Goal: Find specific page/section: Find specific page/section

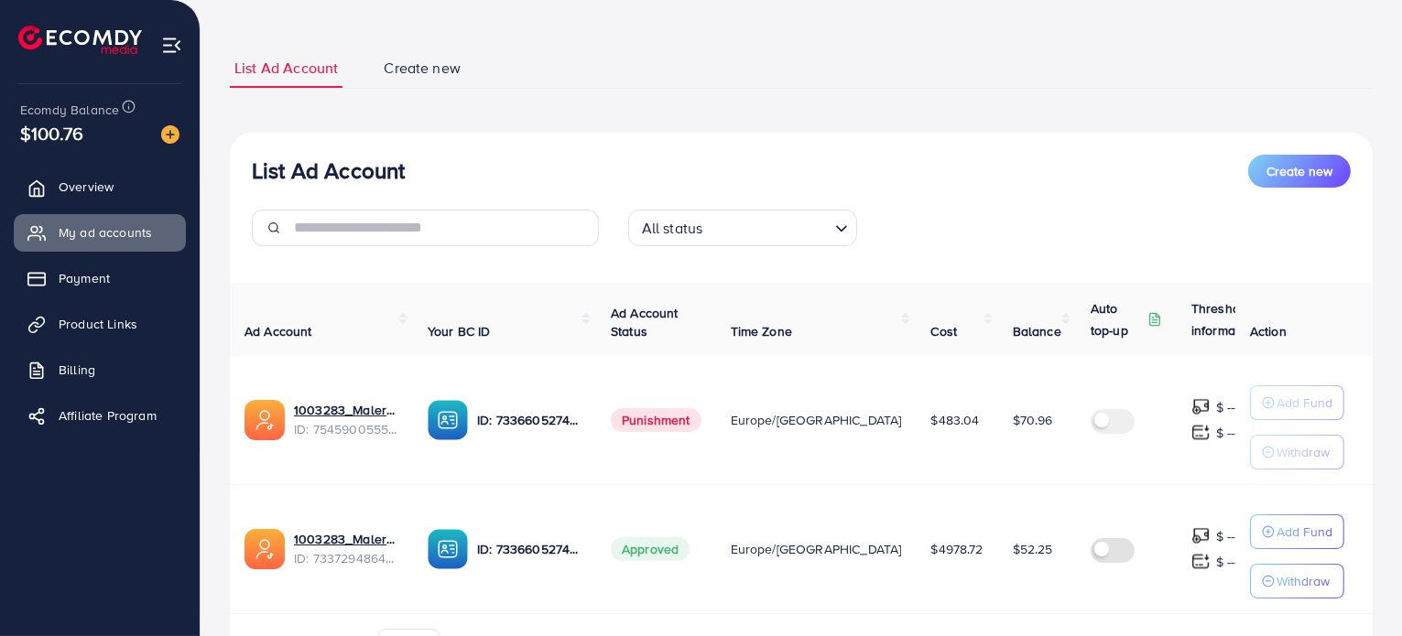
scroll to position [88, 0]
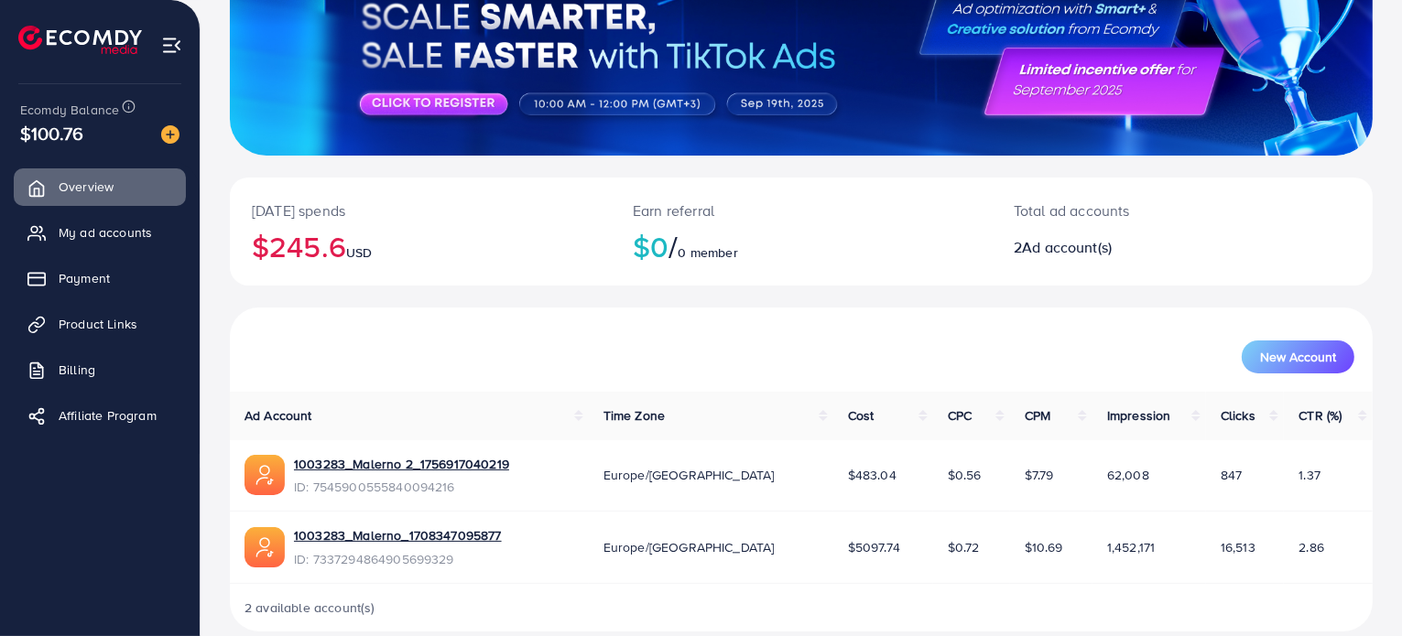
scroll to position [213, 0]
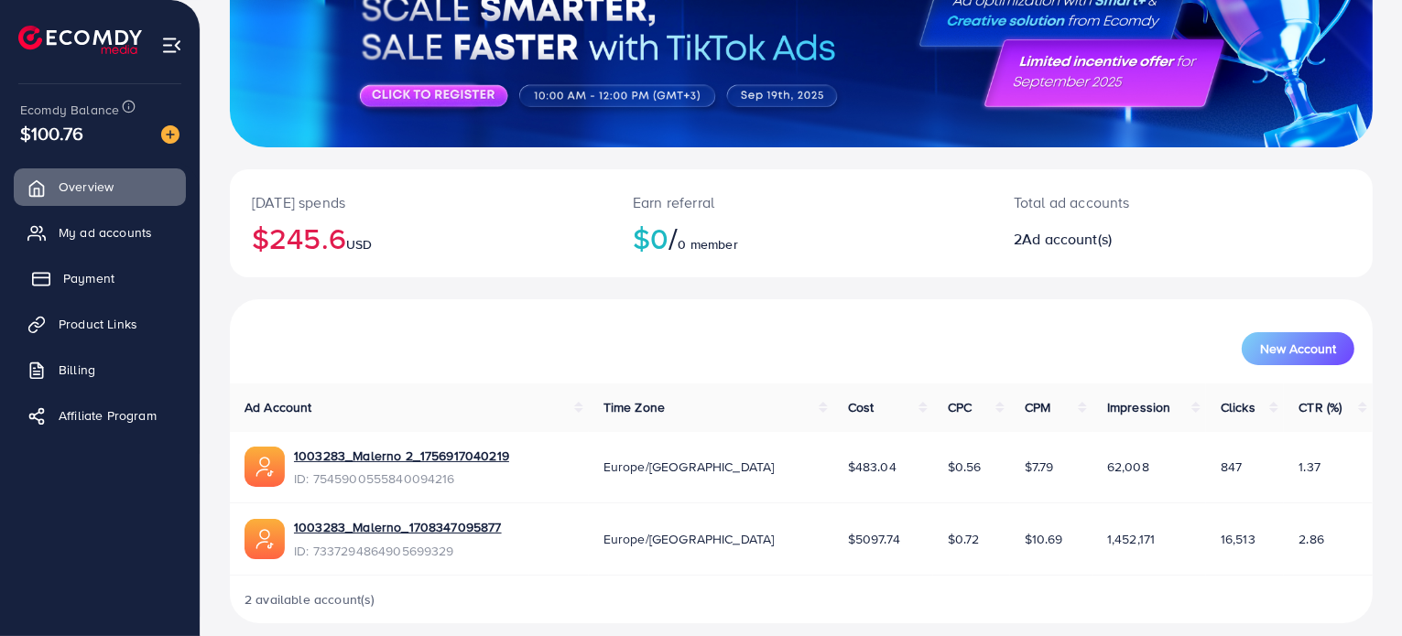
click at [72, 272] on span "Payment" at bounding box center [88, 278] width 51 height 18
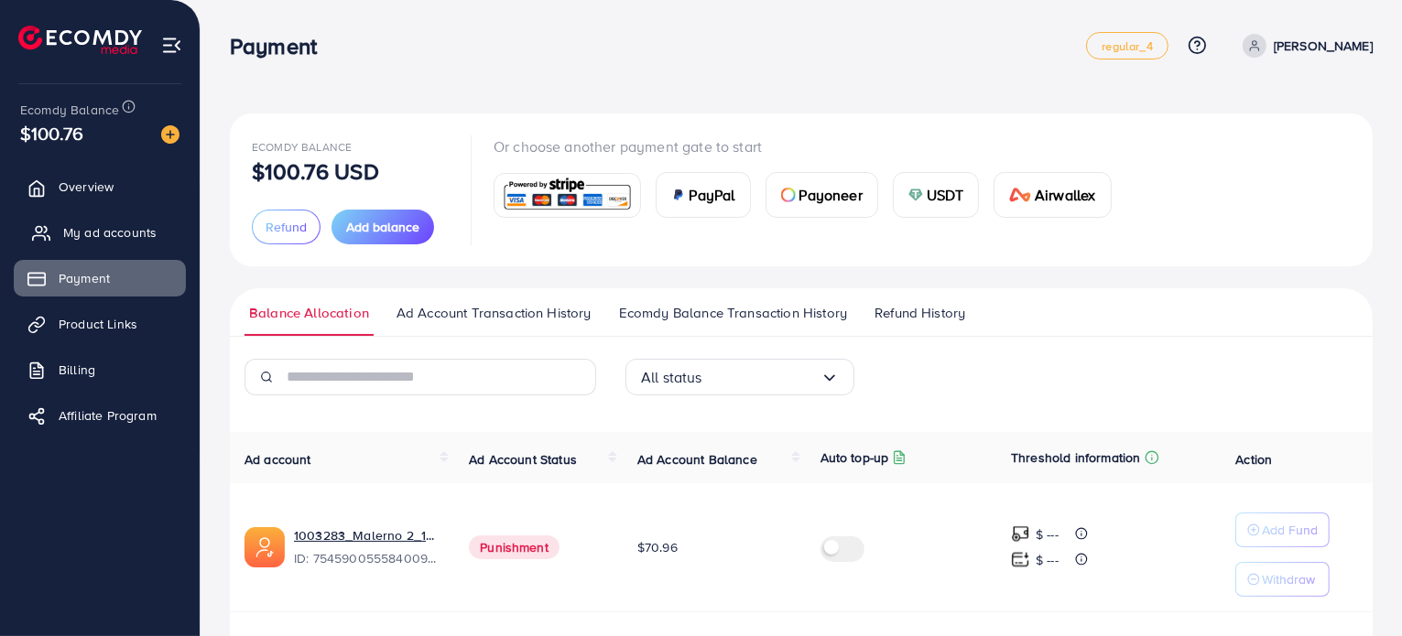
click at [126, 223] on span "My ad accounts" at bounding box center [109, 232] width 93 height 18
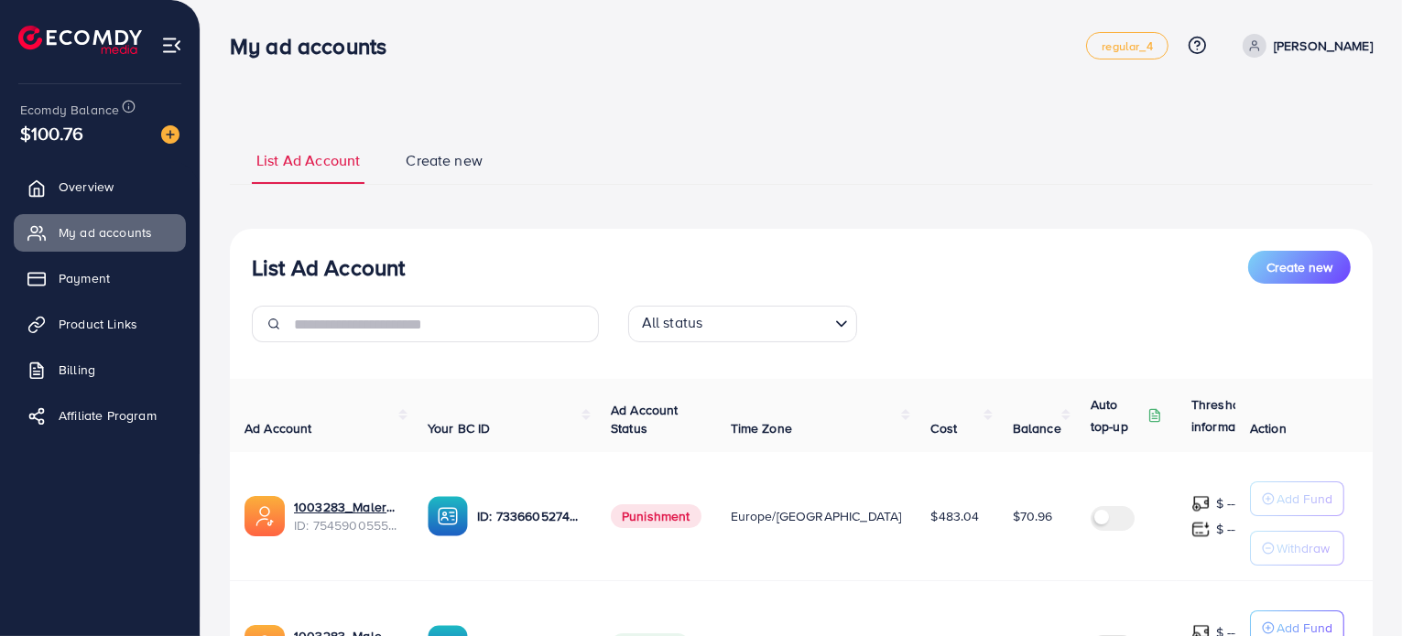
scroll to position [143, 0]
